Goal: Find specific page/section: Find specific page/section

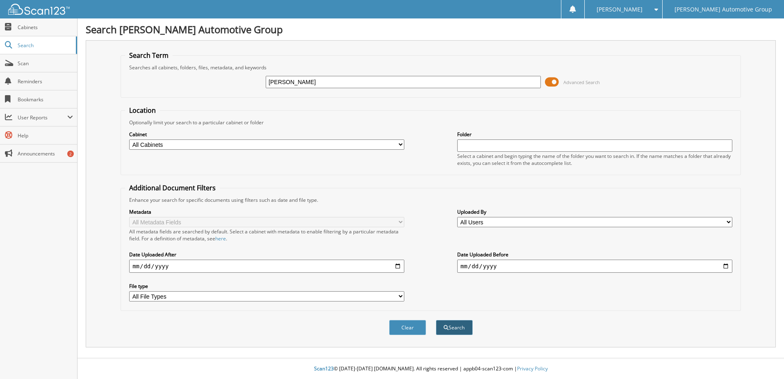
type input "bristow"
click at [457, 328] on button "Search" at bounding box center [454, 327] width 37 height 15
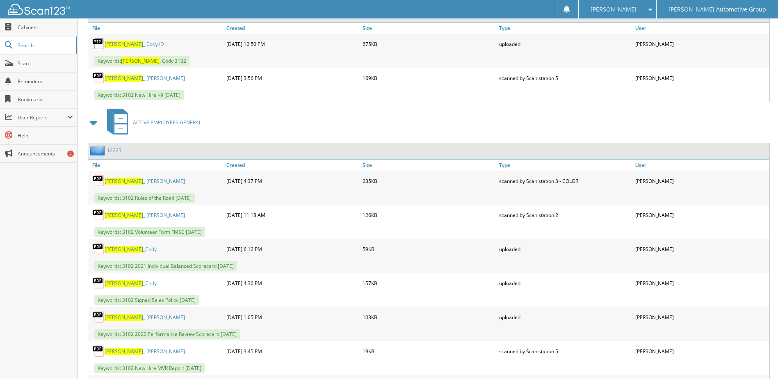
scroll to position [419, 0]
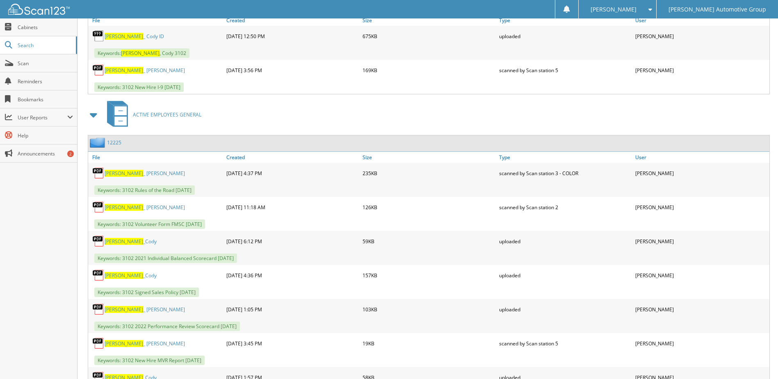
click at [115, 141] on link "12225" at bounding box center [114, 142] width 14 height 7
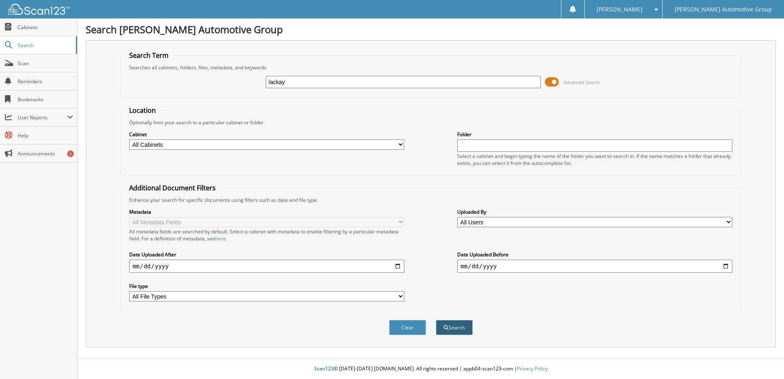
type input "lackay"
click at [456, 321] on button "Search" at bounding box center [454, 327] width 37 height 15
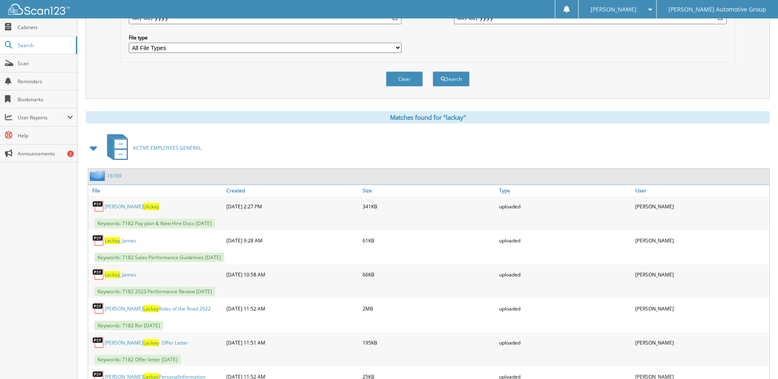
scroll to position [258, 0]
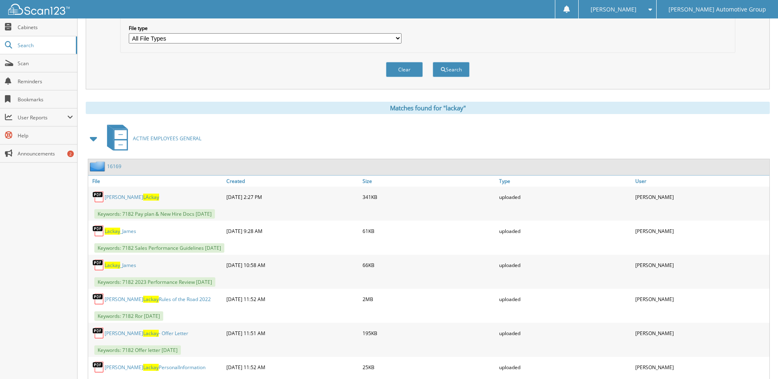
click at [112, 164] on link "16169" at bounding box center [114, 166] width 14 height 7
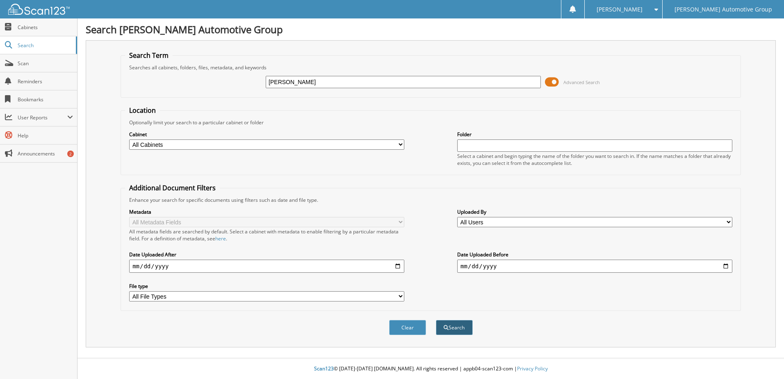
type input "[PERSON_NAME]"
click at [450, 323] on button "Search" at bounding box center [454, 327] width 37 height 15
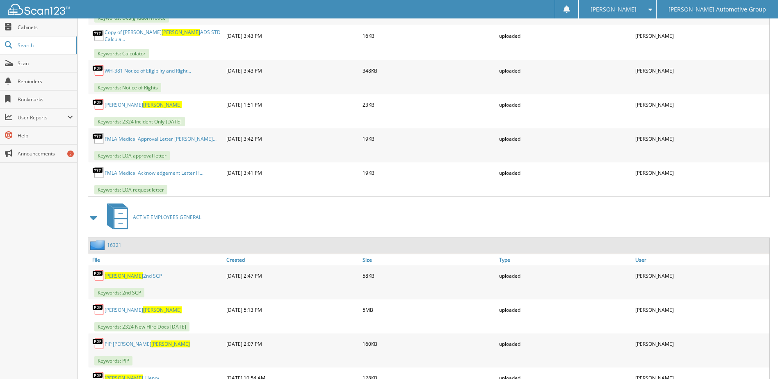
scroll to position [545, 0]
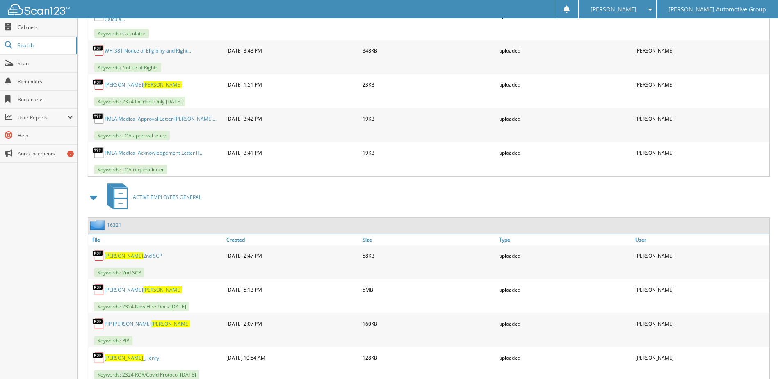
click at [115, 221] on link "16321" at bounding box center [114, 224] width 14 height 7
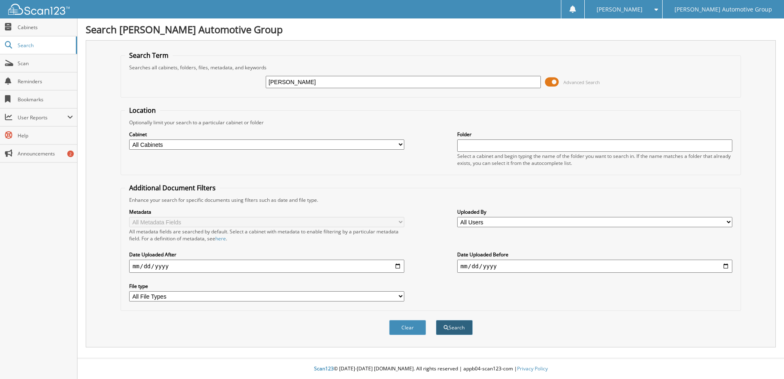
type input "[PERSON_NAME]"
click at [468, 323] on button "Search" at bounding box center [454, 327] width 37 height 15
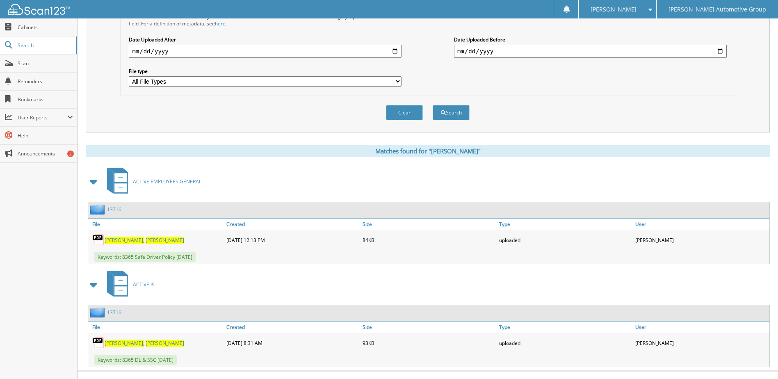
scroll to position [228, 0]
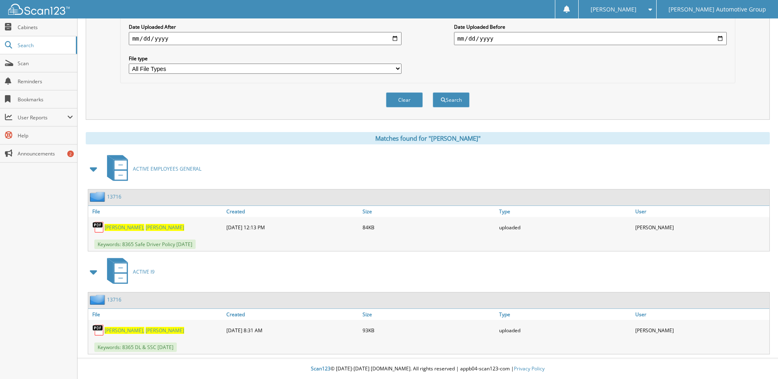
click at [115, 196] on link "13716" at bounding box center [114, 196] width 14 height 7
